Goal: Task Accomplishment & Management: Use online tool/utility

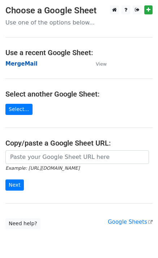
click at [28, 64] on strong "MergeMail" at bounding box center [21, 64] width 32 height 6
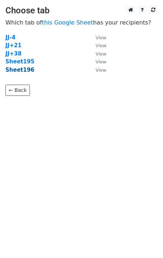
click at [23, 73] on strong "Sheet196" at bounding box center [19, 70] width 29 height 6
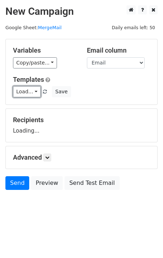
click at [27, 96] on link "Load..." at bounding box center [27, 91] width 28 height 11
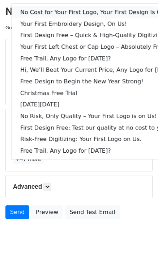
click at [57, 10] on link "No Cost for Your First Logo, Your First Design Is On Us!" at bounding box center [99, 12] width 174 height 12
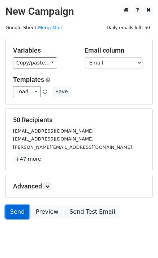
click at [21, 216] on link "Send" at bounding box center [17, 212] width 24 height 14
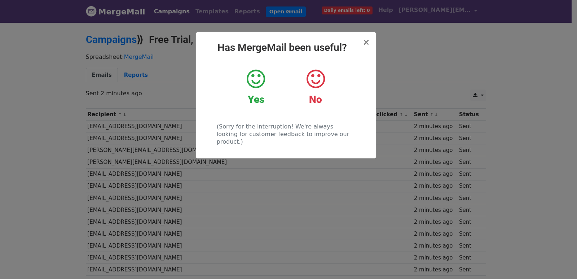
click at [229, 186] on div "× Has MergeMail been useful? Yes No (Sorry for the interruption! We're always l…" at bounding box center [288, 150] width 577 height 257
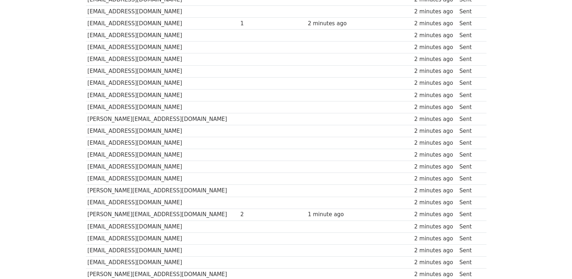
scroll to position [502, 0]
